Goal: Transaction & Acquisition: Purchase product/service

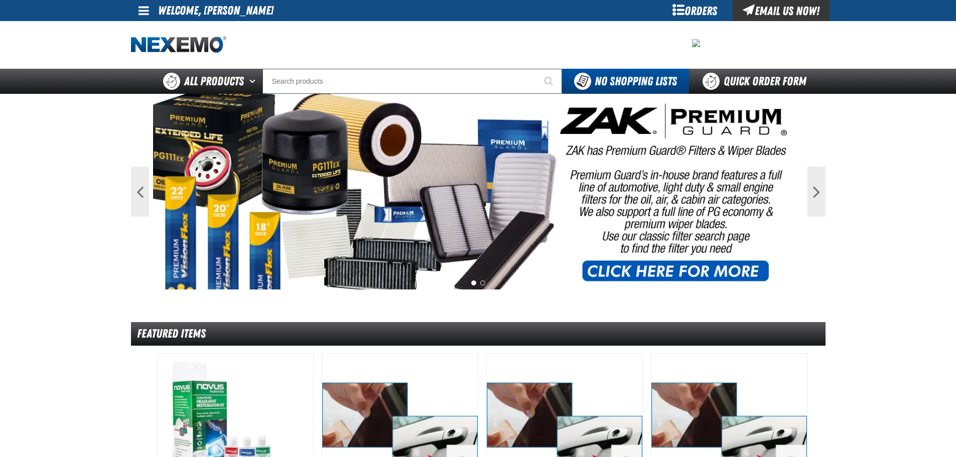
click at [145, 11] on span at bounding box center [144, 11] width 11 height 12
click at [168, 25] on link "My Account My Account" at bounding box center [158, 30] width 45 height 10
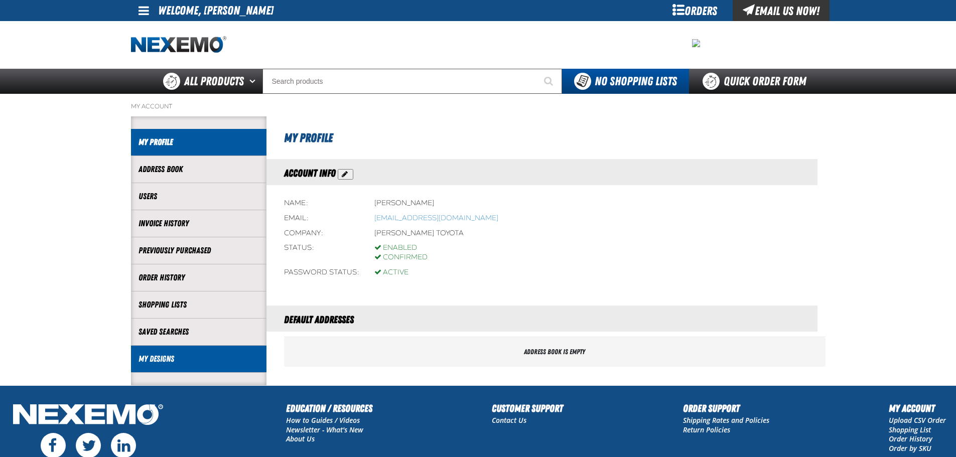
click at [167, 357] on link "My Designs" at bounding box center [199, 359] width 120 height 12
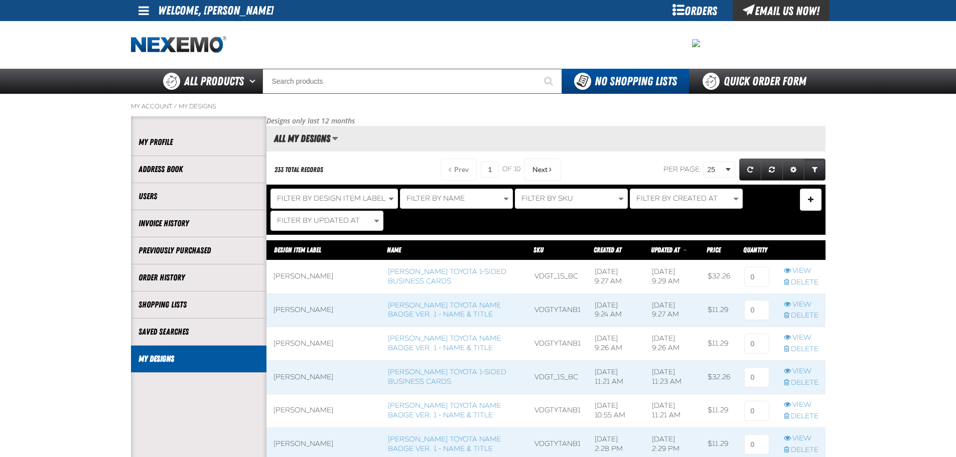
scroll to position [1, 1]
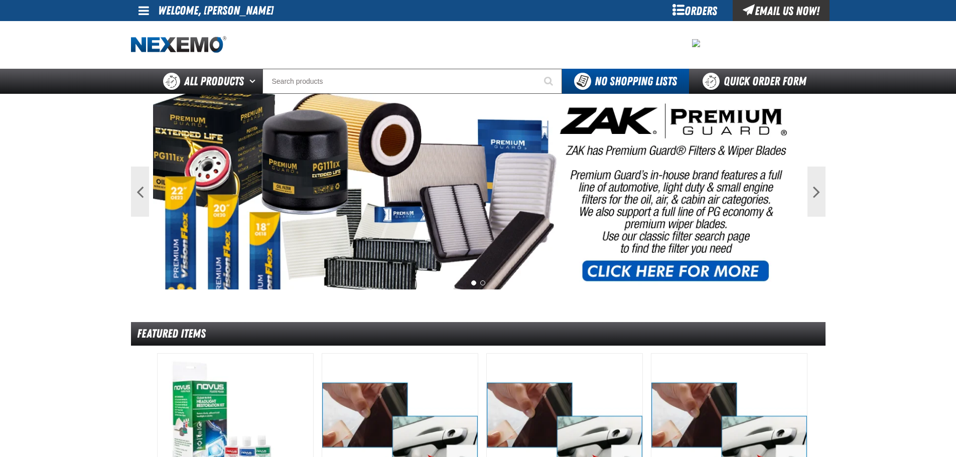
click at [139, 9] on span at bounding box center [144, 11] width 11 height 12
click at [144, 27] on link "My Account My Account" at bounding box center [158, 30] width 45 height 10
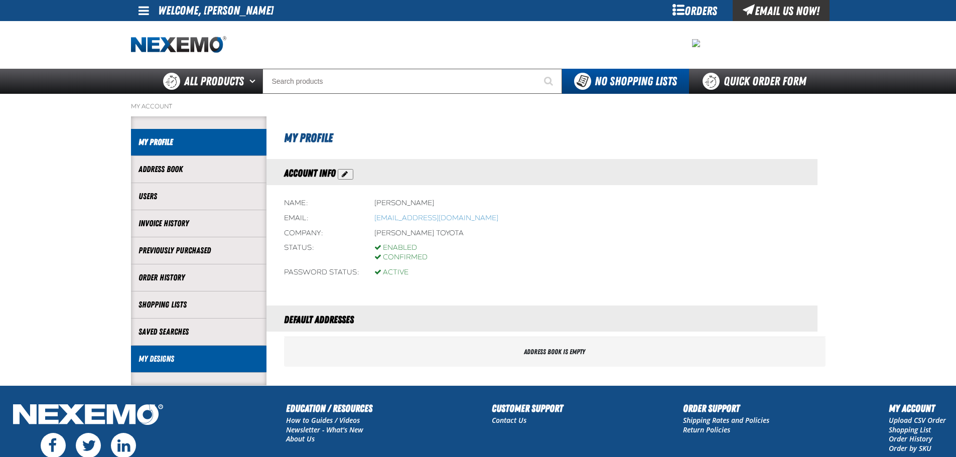
click at [162, 367] on li "My Designs" at bounding box center [199, 359] width 136 height 27
click at [160, 357] on link "My Designs" at bounding box center [199, 359] width 120 height 12
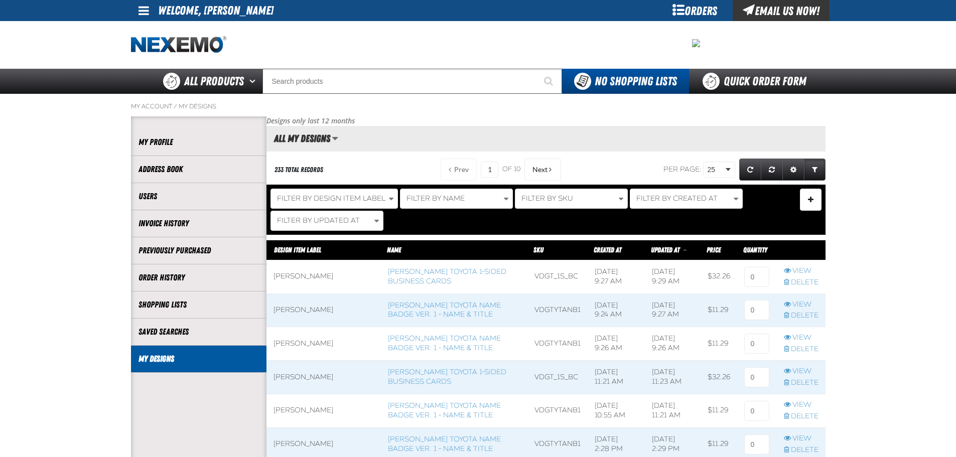
scroll to position [1, 1]
click at [388, 312] on link "[PERSON_NAME] Toyota Name Badge Ver. 1 - Name & Title" at bounding box center [444, 310] width 113 height 18
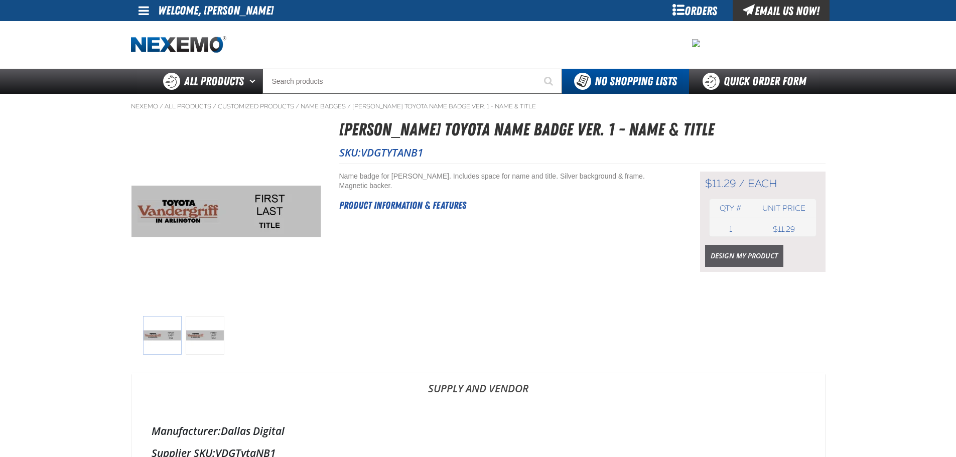
click at [730, 246] on link "Design My Product" at bounding box center [744, 256] width 78 height 22
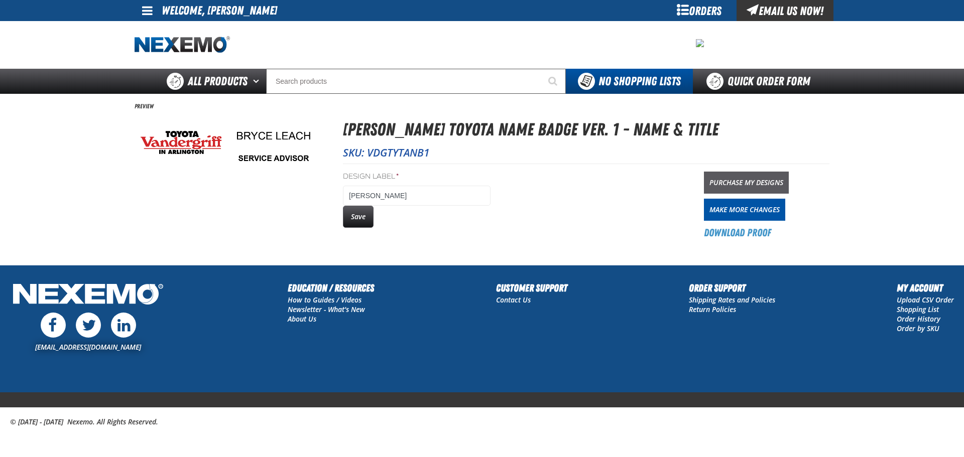
click at [754, 185] on link "Purchase My Designs" at bounding box center [746, 183] width 85 height 22
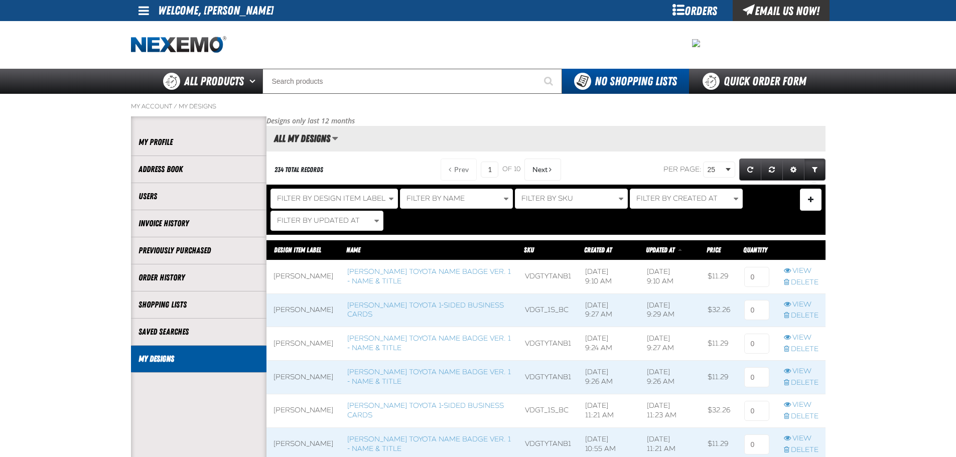
scroll to position [1, 1]
click at [412, 307] on link "[PERSON_NAME] Toyota 1-sided Business Cards" at bounding box center [425, 310] width 157 height 18
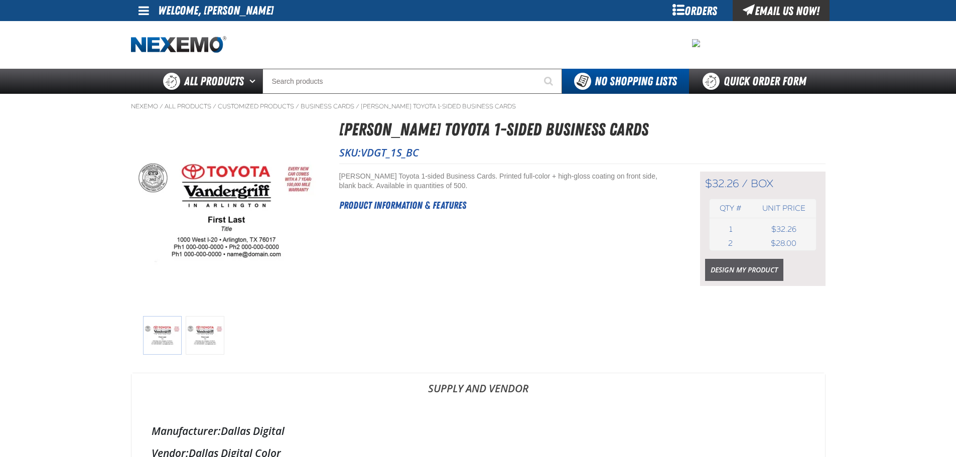
click at [749, 267] on link "Design My Product" at bounding box center [744, 270] width 78 height 22
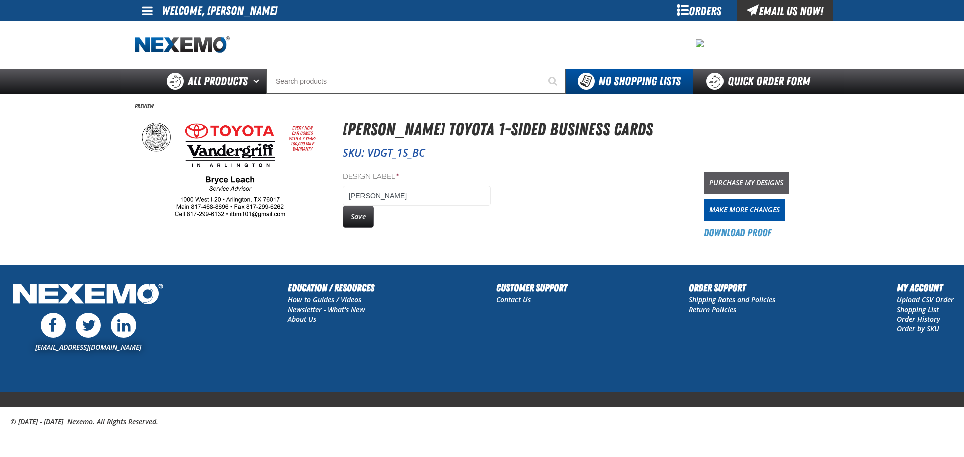
click at [738, 178] on link "Purchase My Designs" at bounding box center [746, 183] width 85 height 22
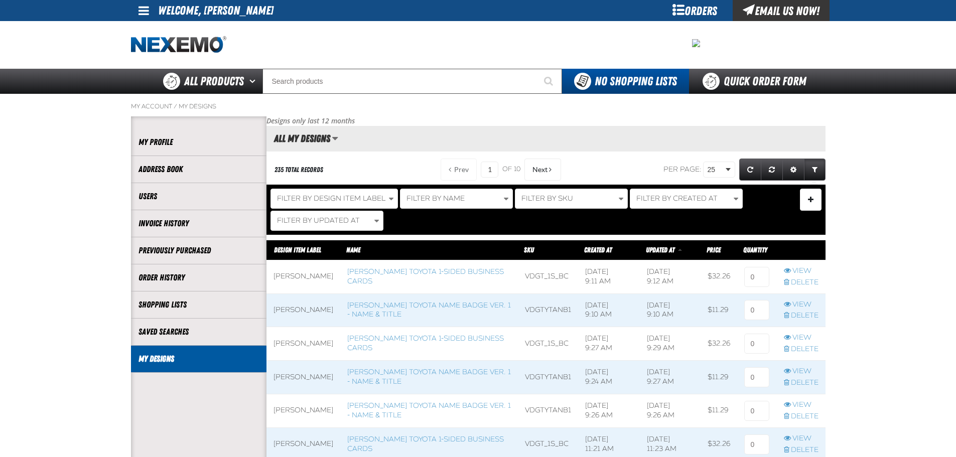
scroll to position [1, 1]
click at [758, 276] on input at bounding box center [757, 277] width 25 height 20
type input "1"
click at [763, 302] on input at bounding box center [757, 310] width 25 height 20
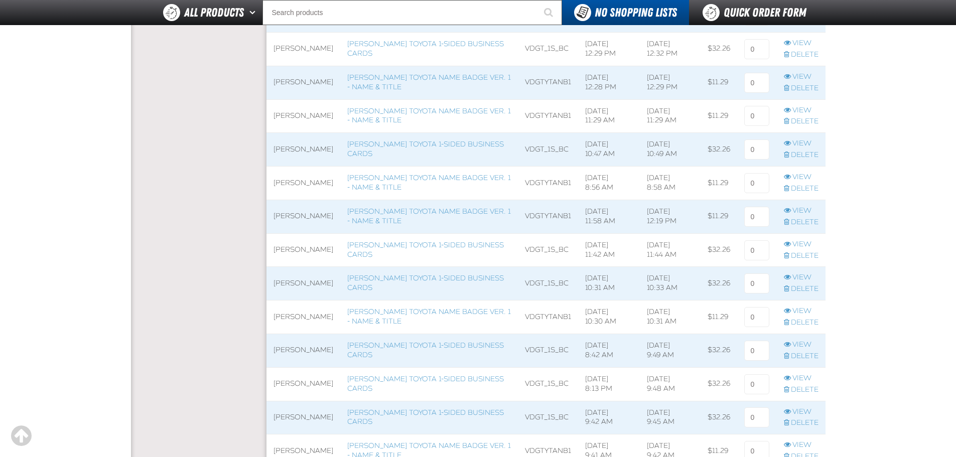
scroll to position [703, 0]
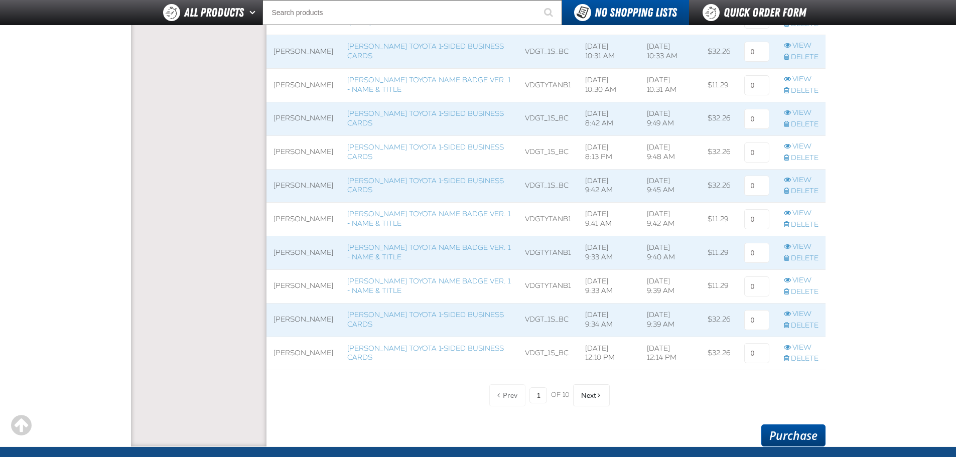
type input "1"
click at [786, 437] on link "Purchase" at bounding box center [794, 436] width 64 height 22
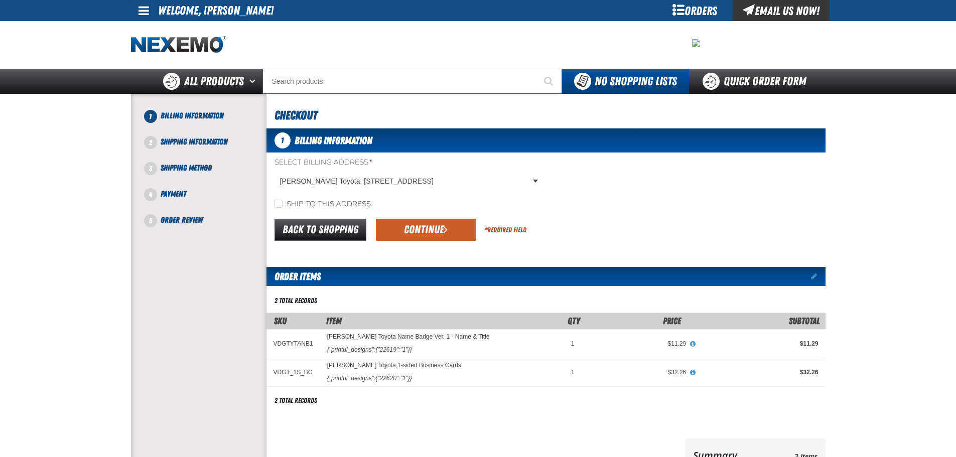
click at [317, 203] on label "Ship to this address" at bounding box center [323, 205] width 96 height 10
click at [283, 203] on input "Ship to this address" at bounding box center [279, 204] width 8 height 8
checkbox input "true"
click at [376, 222] on button "Continue" at bounding box center [426, 230] width 100 height 22
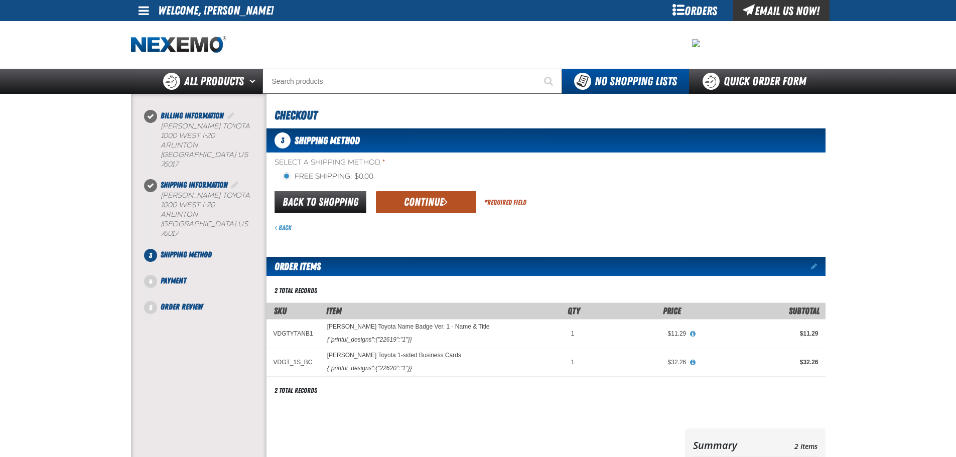
click at [394, 196] on button "Continue" at bounding box center [426, 202] width 100 height 22
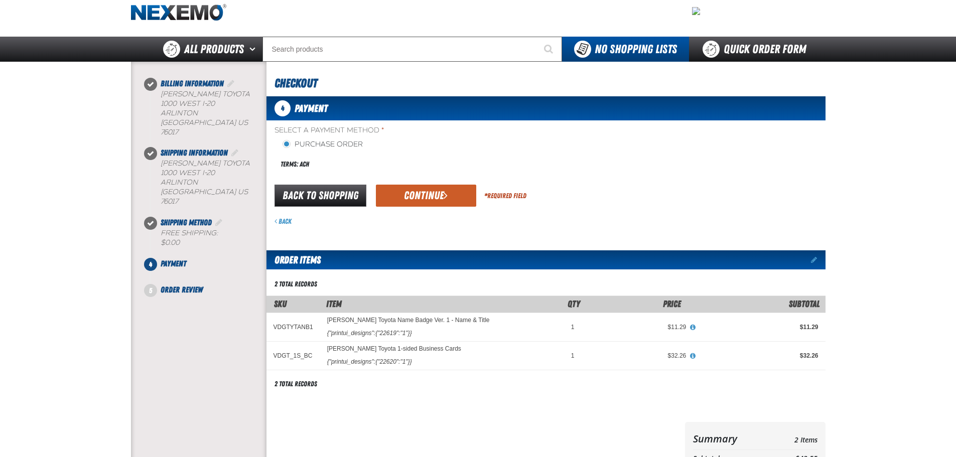
scroll to position [50, 0]
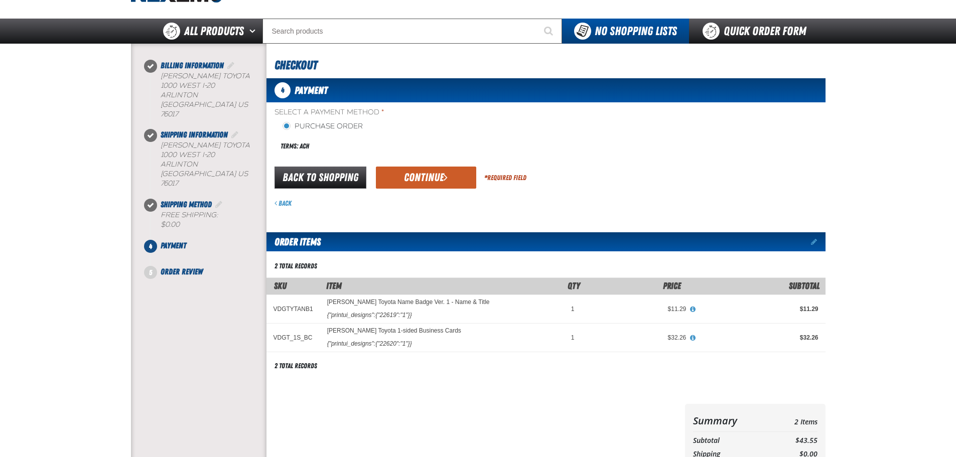
click at [458, 189] on div "Back to Shopping Continue * Required Field" at bounding box center [546, 178] width 559 height 26
click at [459, 180] on button "Continue" at bounding box center [426, 178] width 100 height 22
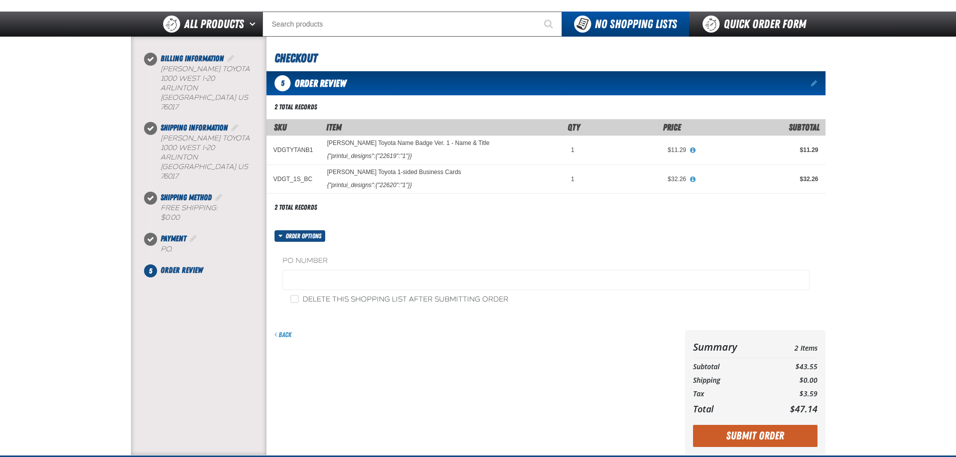
scroll to position [100, 0]
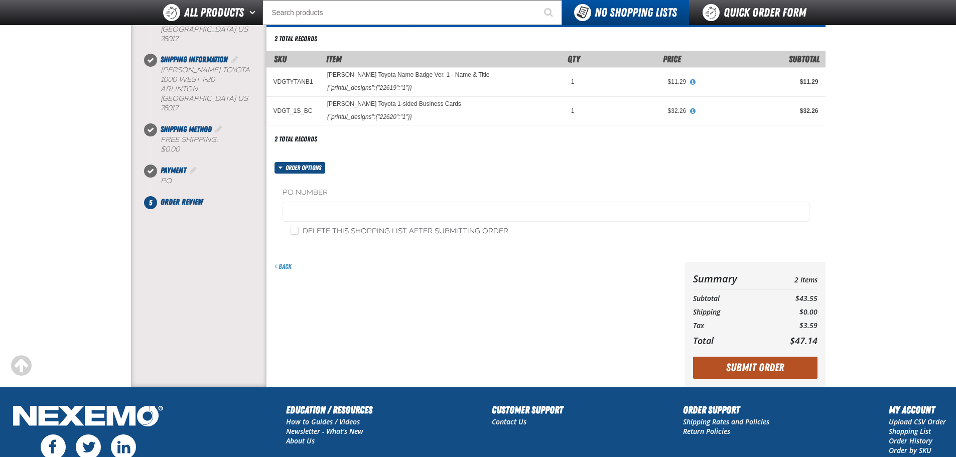
click at [757, 372] on button "Submit Order" at bounding box center [755, 368] width 125 height 22
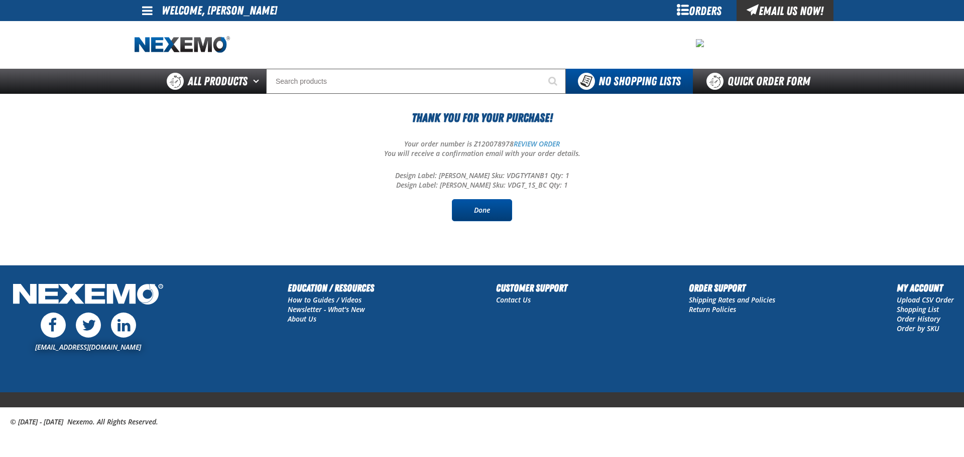
click at [477, 201] on link "Done" at bounding box center [482, 210] width 60 height 22
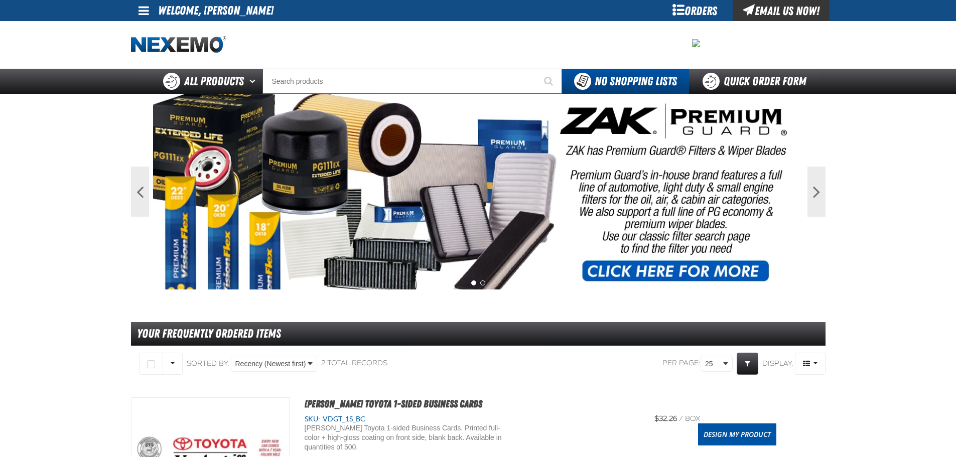
click at [306, 28] on div at bounding box center [478, 45] width 695 height 48
